Goal: Task Accomplishment & Management: Manage account settings

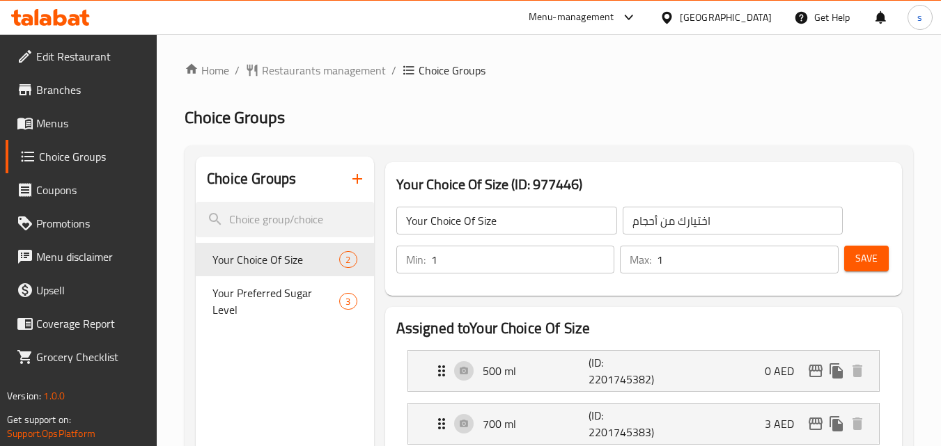
scroll to position [537, 0]
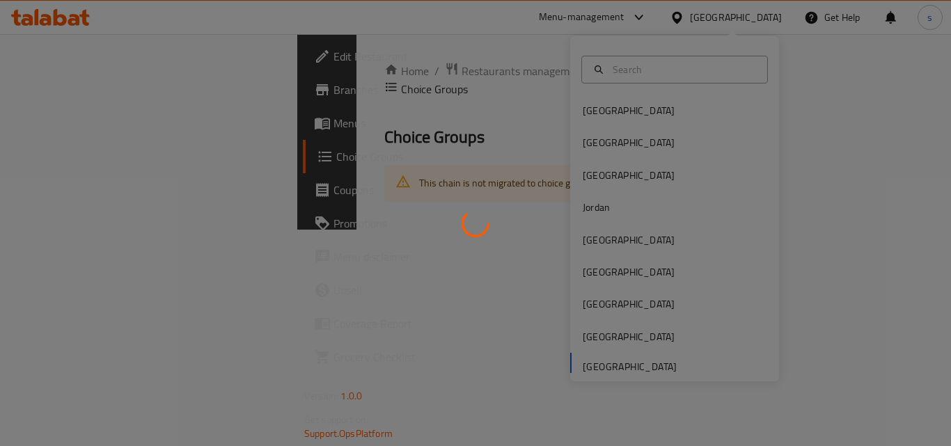
click at [618, 311] on div at bounding box center [475, 223] width 951 height 446
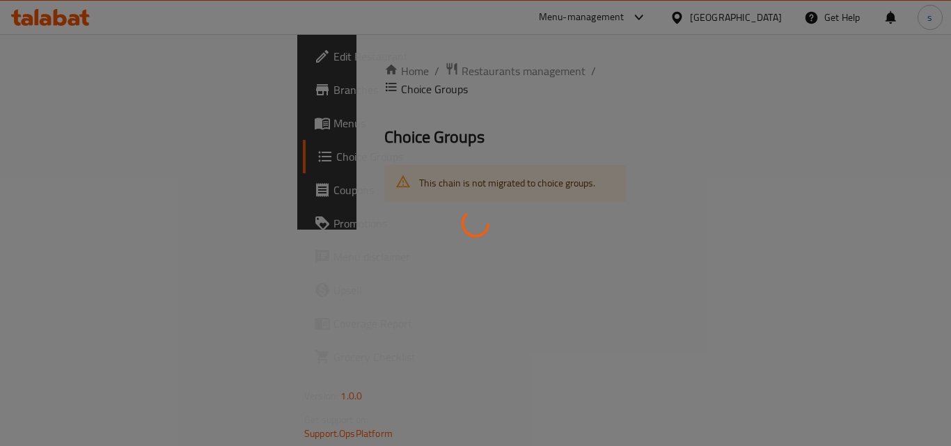
click at [618, 311] on div at bounding box center [475, 223] width 951 height 446
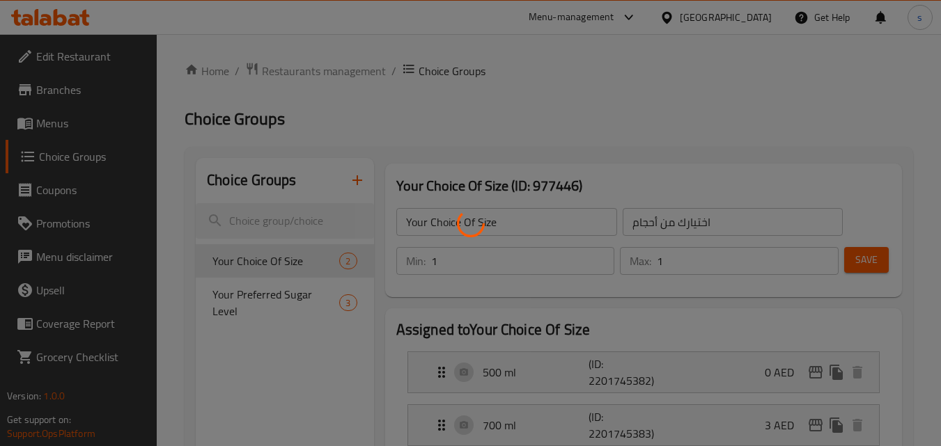
click at [41, 86] on div at bounding box center [470, 223] width 941 height 446
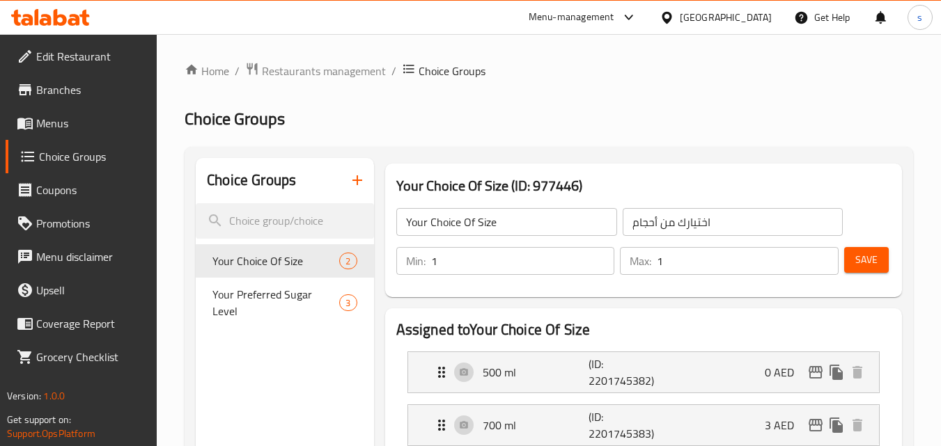
click at [41, 86] on span "Branches" at bounding box center [91, 89] width 110 height 17
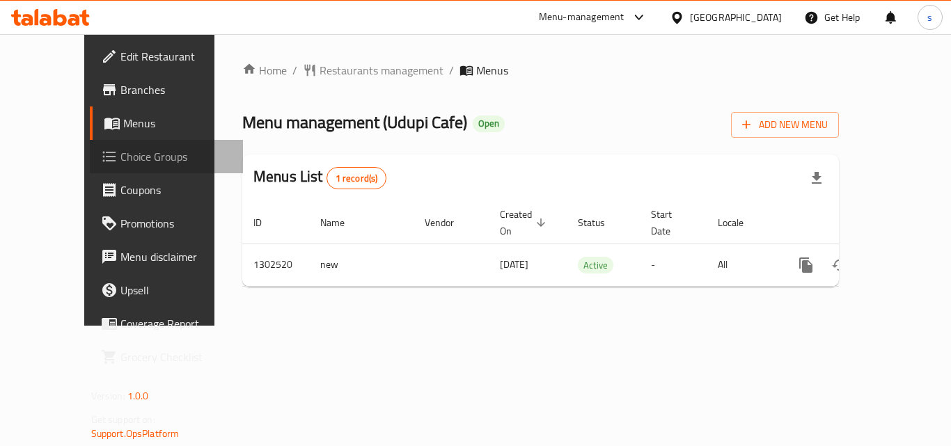
click at [120, 165] on span "Choice Groups" at bounding box center [175, 156] width 111 height 17
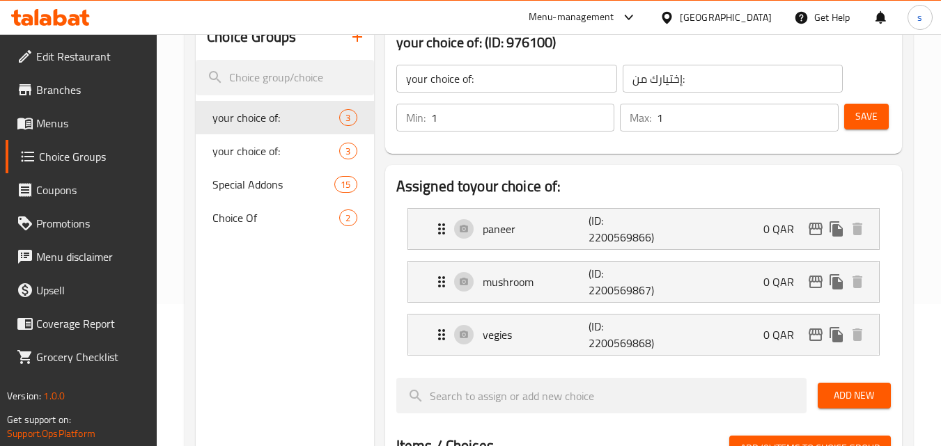
scroll to position [139, 0]
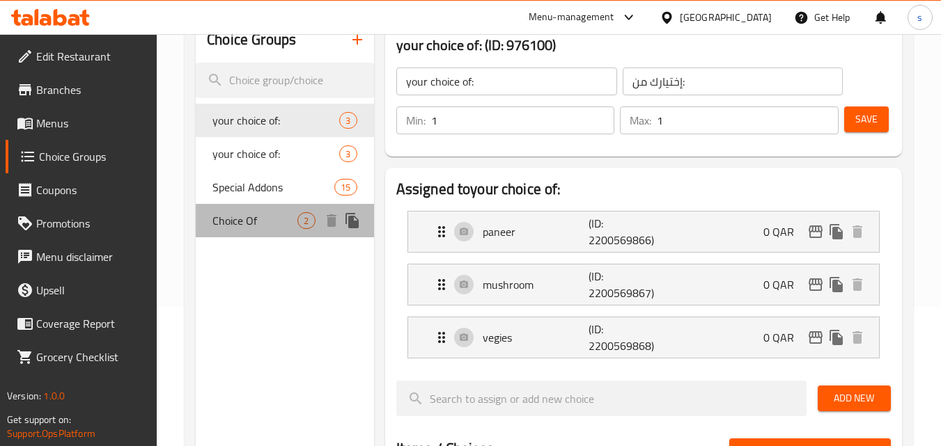
click at [275, 228] on span "Choice Of" at bounding box center [254, 220] width 85 height 17
type input "Choice Of"
type input "إختيار من"
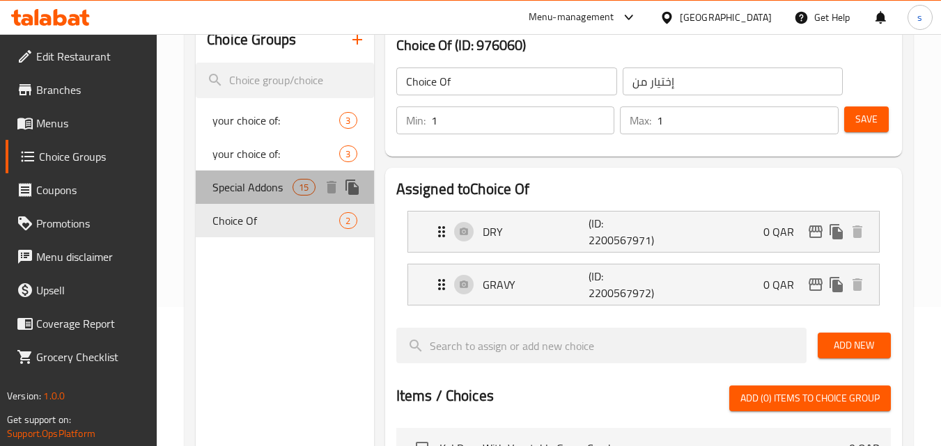
click at [247, 187] on span "Special Addons" at bounding box center [252, 187] width 80 height 17
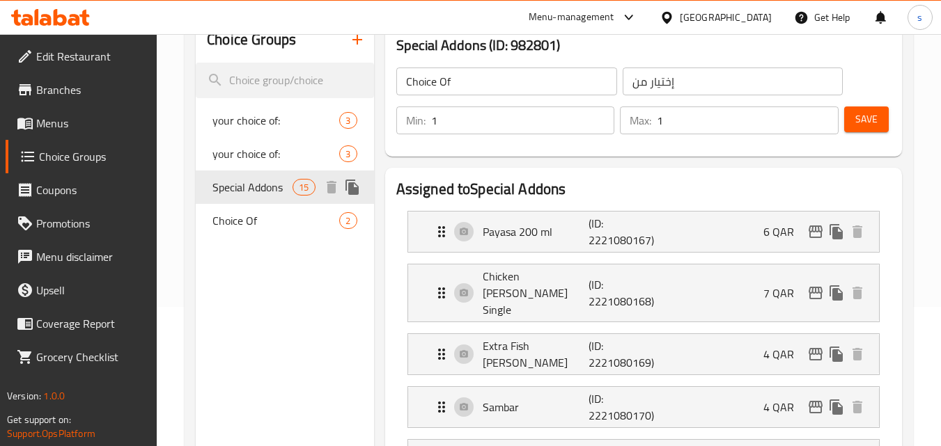
type input "Special Addons"
type input "إضافات خاصة"
type input "0"
type input "11"
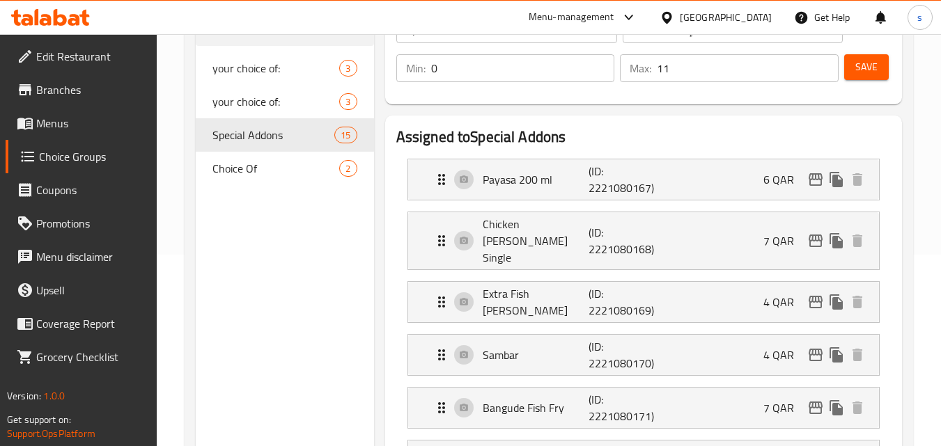
scroll to position [70, 0]
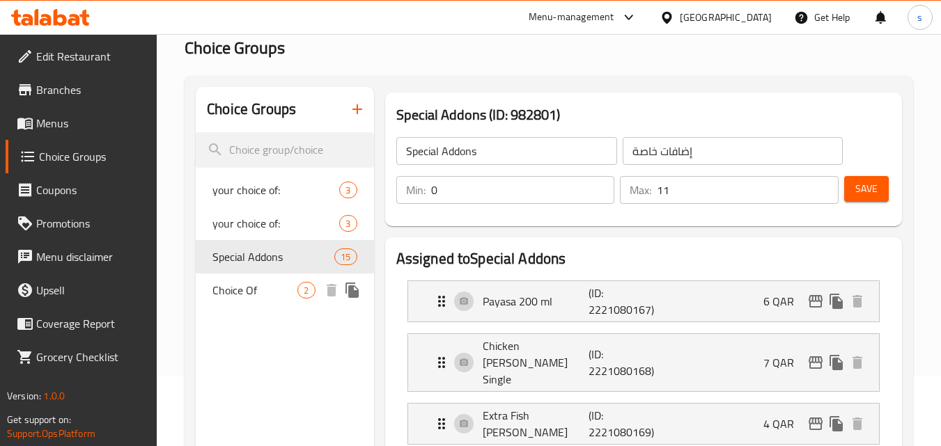
click at [255, 276] on div "Choice Of 2" at bounding box center [285, 290] width 178 height 33
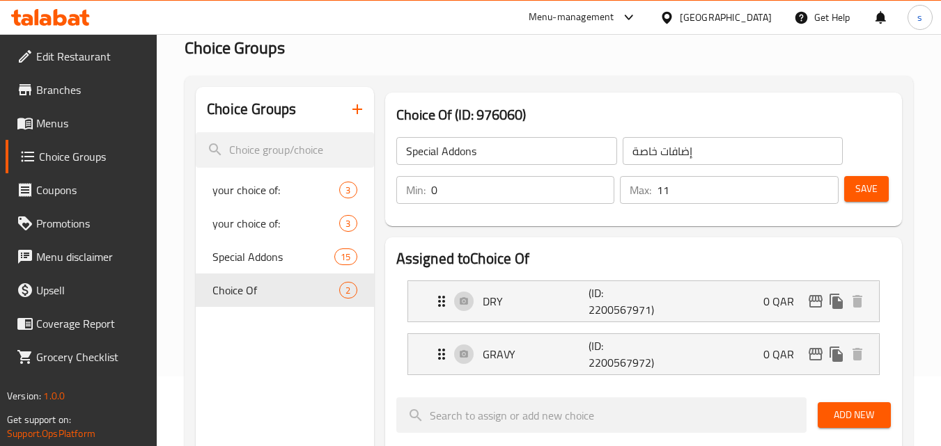
type input "Choice Of"
type input "إختيار من"
type input "1"
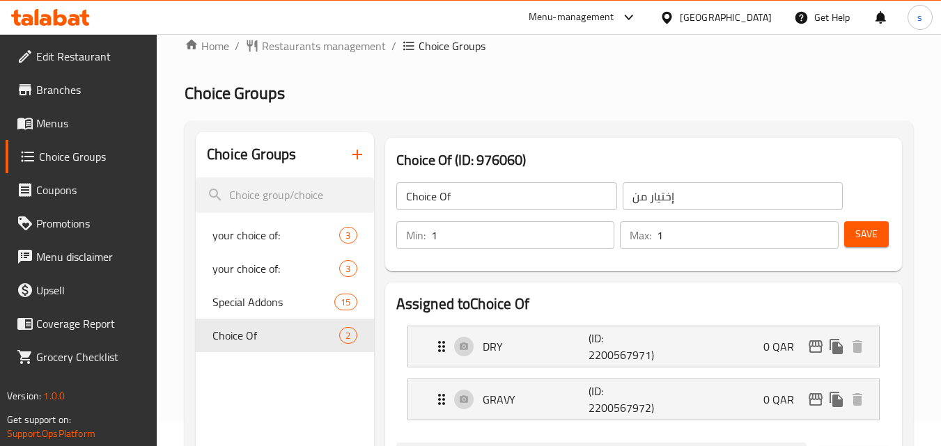
scroll to position [0, 0]
